Goal: Information Seeking & Learning: Check status

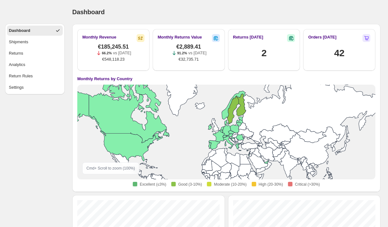
click at [106, 48] on span "€185,245.51" at bounding box center [113, 46] width 31 height 6
click at [107, 61] on span "€548,118.23" at bounding box center [113, 59] width 22 height 6
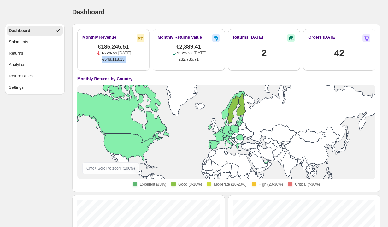
click at [107, 61] on span "€548,118.23" at bounding box center [113, 59] width 22 height 6
click at [191, 47] on span "€2,889.41" at bounding box center [188, 46] width 25 height 6
click at [191, 54] on p "vs [DATE]" at bounding box center [197, 53] width 18 height 6
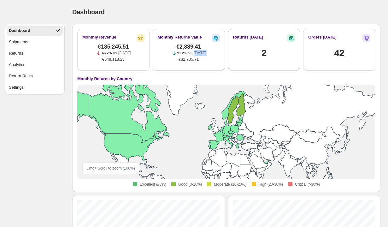
click at [191, 54] on p "vs [DATE]" at bounding box center [197, 53] width 18 height 6
click at [188, 64] on div "€2,889.41 91.2% vs [DATE] €32,735.71" at bounding box center [189, 52] width 62 height 25
click at [266, 53] on h1 "2" at bounding box center [263, 53] width 5 height 13
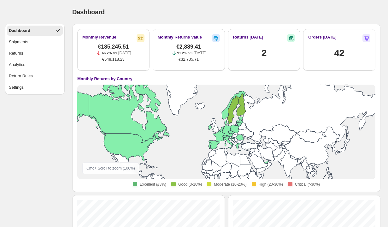
click at [266, 53] on h1 "2" at bounding box center [263, 53] width 5 height 13
click at [187, 47] on span "€2,889.41" at bounding box center [188, 46] width 25 height 6
click at [218, 39] on icon at bounding box center [215, 38] width 6 height 6
click at [142, 37] on icon at bounding box center [142, 37] width 2 height 2
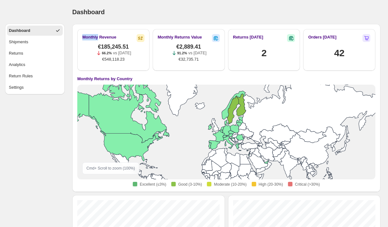
click at [142, 37] on icon at bounding box center [142, 37] width 2 height 2
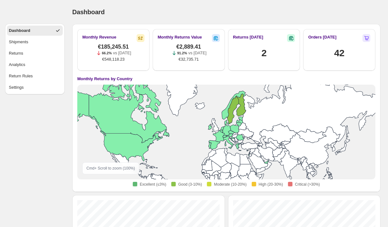
click at [153, 11] on div "Dashboard" at bounding box center [226, 12] width 308 height 9
